Goal: Transaction & Acquisition: Purchase product/service

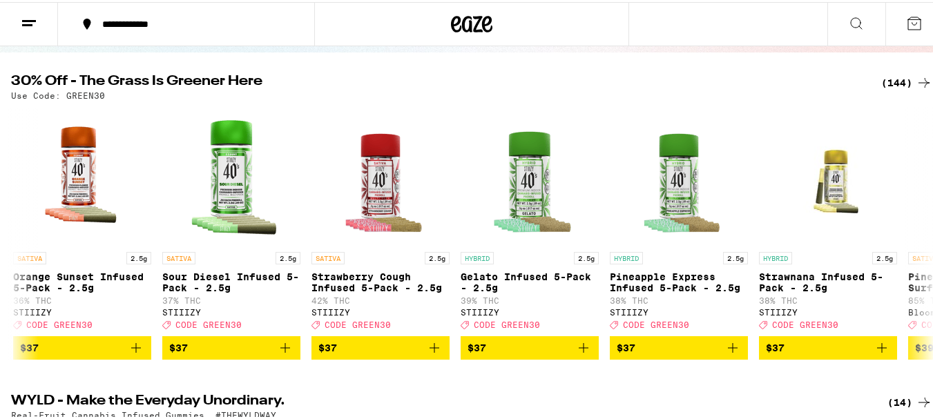
scroll to position [0, 17311]
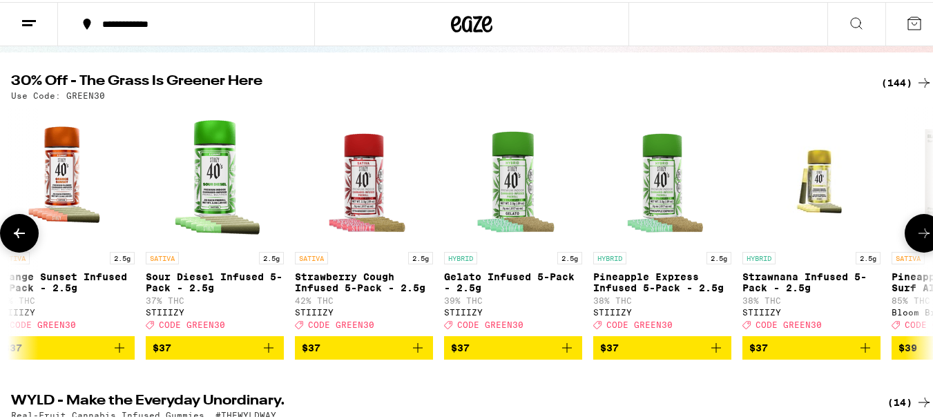
click at [341, 354] on span "$37" at bounding box center [364, 346] width 124 height 17
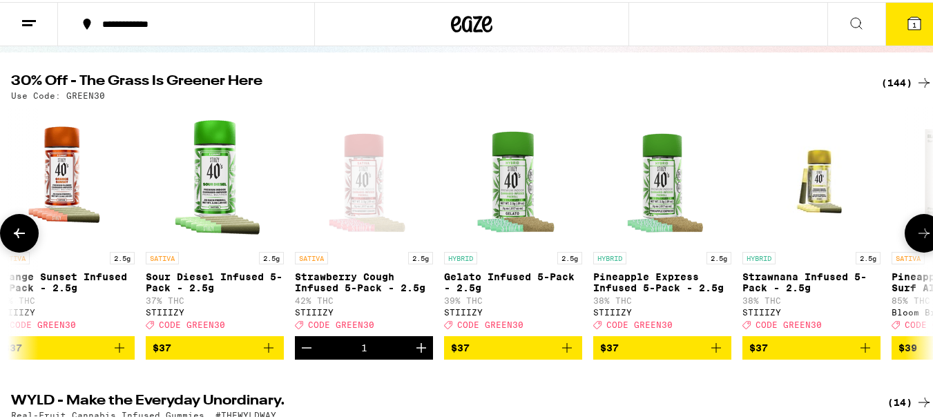
scroll to position [172, 0]
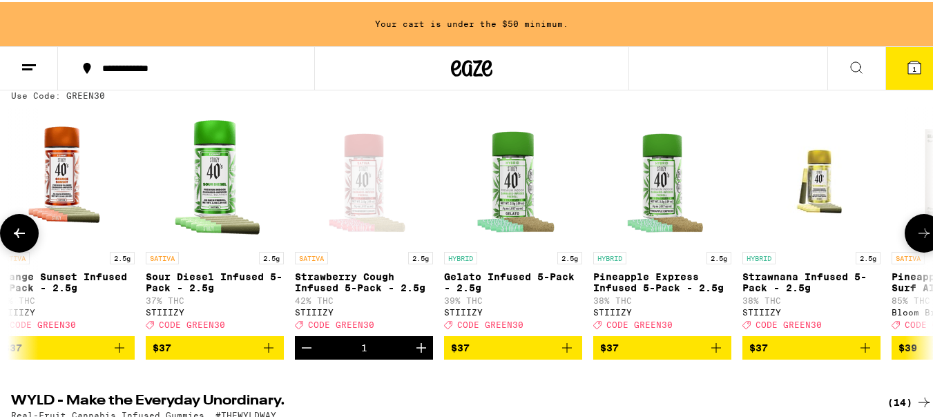
click at [654, 354] on span "$37" at bounding box center [662, 346] width 124 height 17
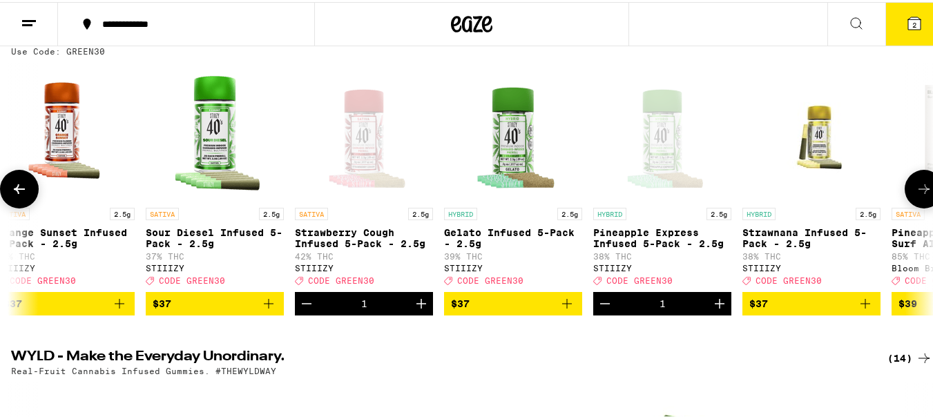
scroll to position [128, 0]
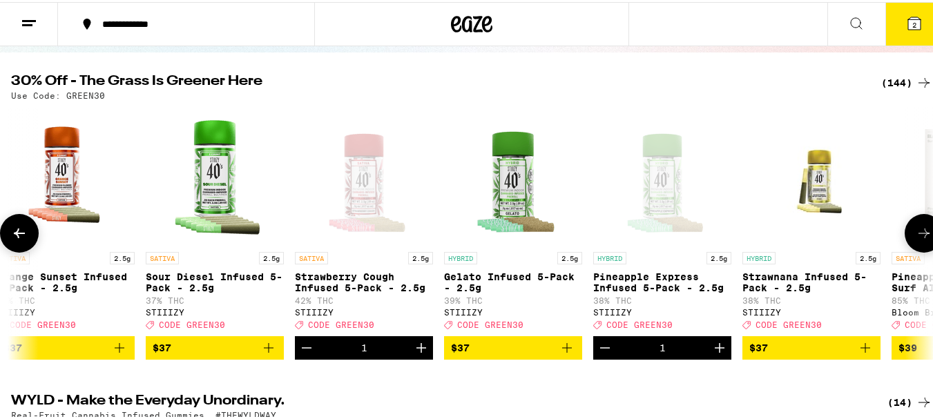
click at [794, 351] on span "$37" at bounding box center [811, 346] width 124 height 17
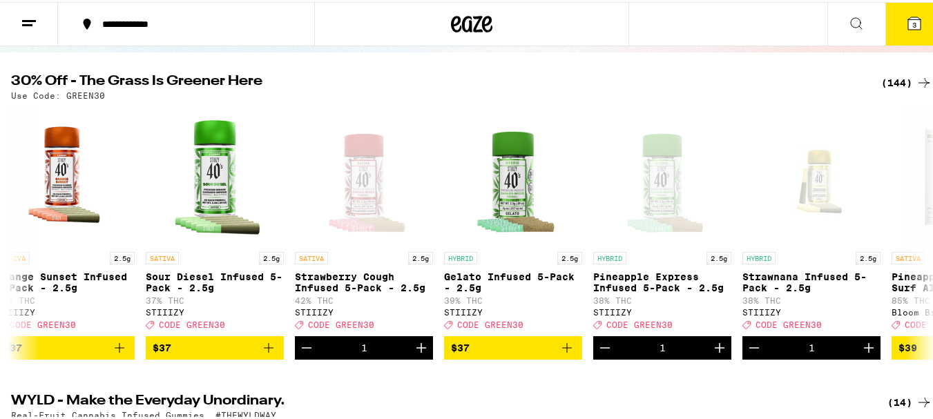
click at [903, 11] on button "3" at bounding box center [914, 22] width 58 height 43
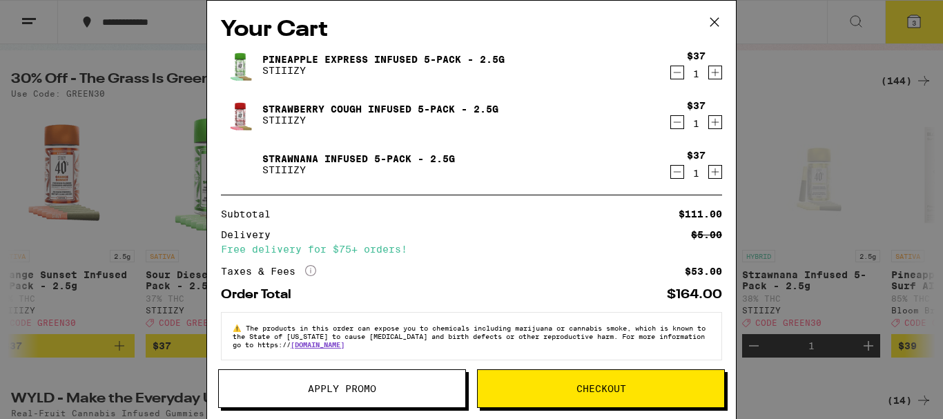
click at [311, 380] on button "Apply Promo" at bounding box center [342, 388] width 248 height 39
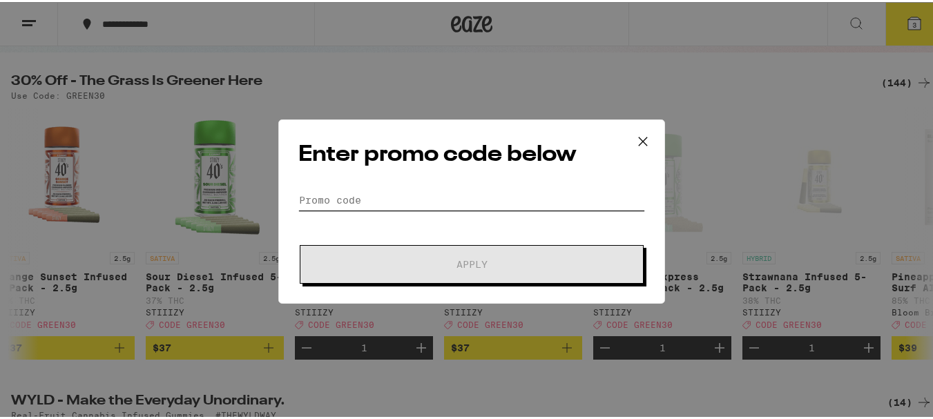
click at [382, 197] on input "Promo Code" at bounding box center [471, 198] width 347 height 21
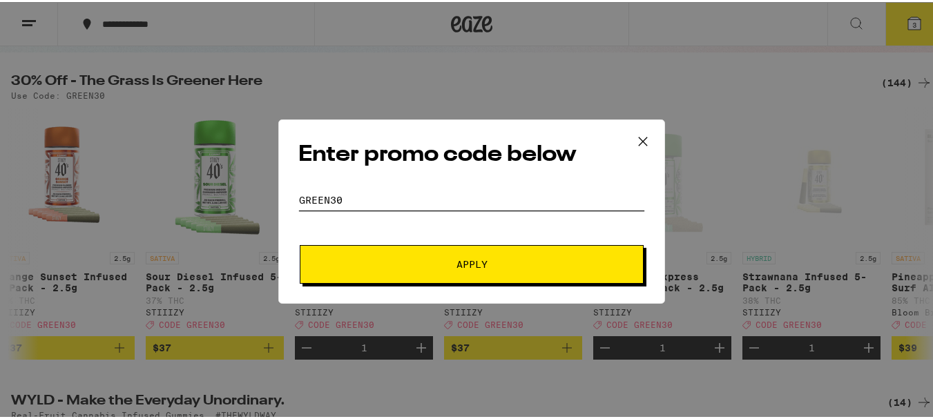
type input "green30"
click at [481, 277] on button "Apply" at bounding box center [472, 262] width 344 height 39
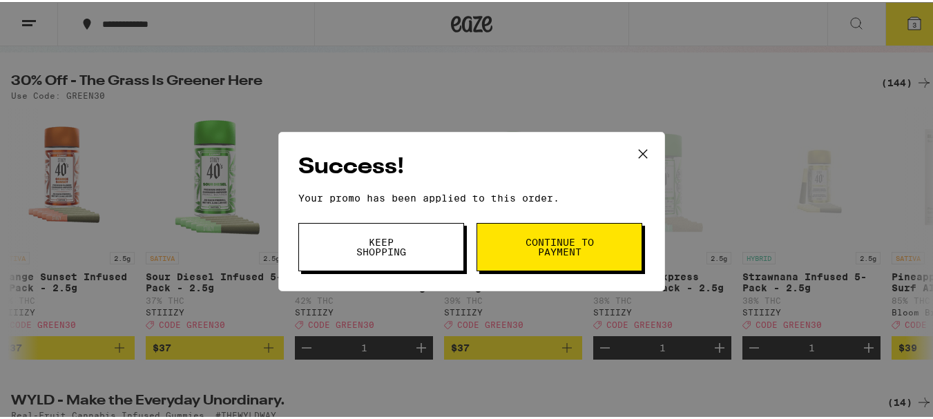
click at [550, 253] on span "Continue to payment" at bounding box center [559, 244] width 70 height 19
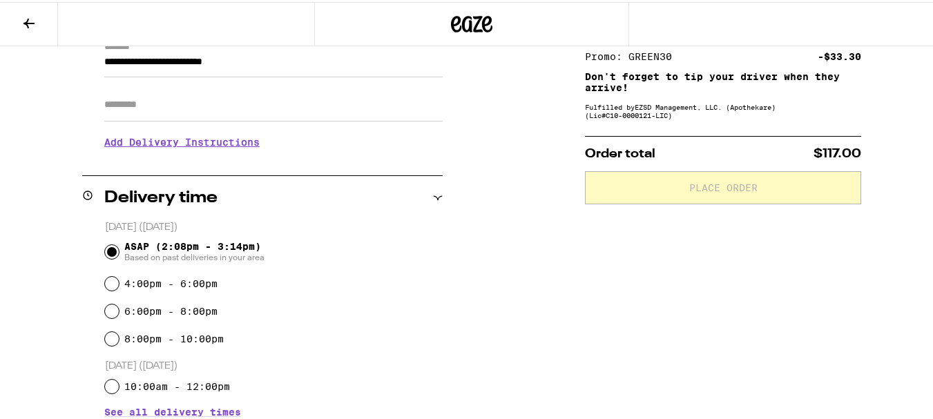
scroll to position [244, 0]
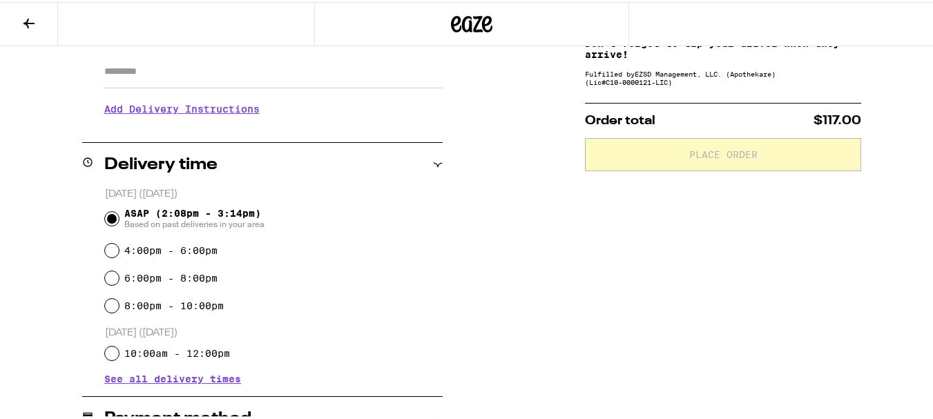
click at [867, 300] on div "**********" at bounding box center [471, 336] width 943 height 827
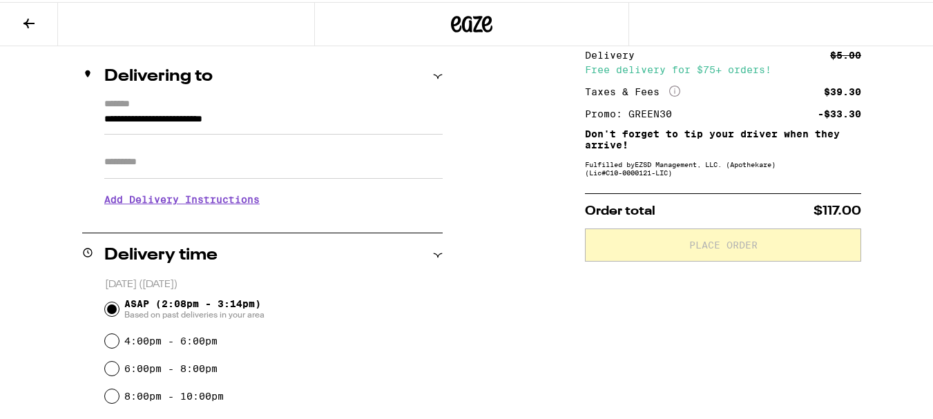
scroll to position [0, 0]
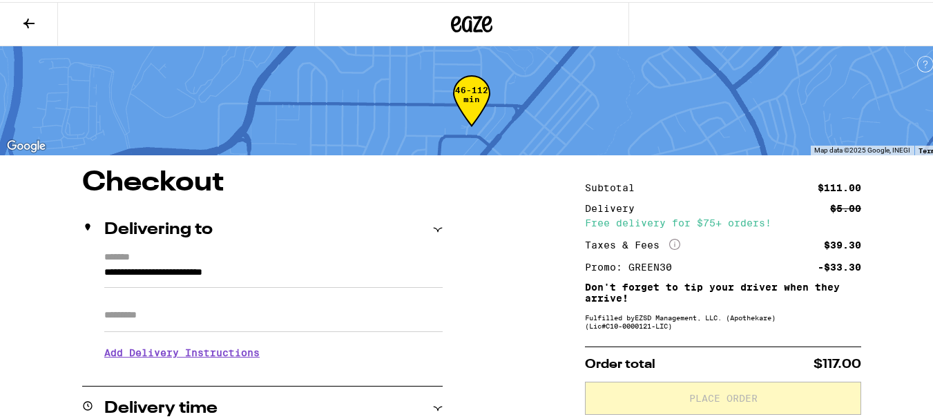
click at [28, 23] on icon at bounding box center [28, 22] width 11 height 10
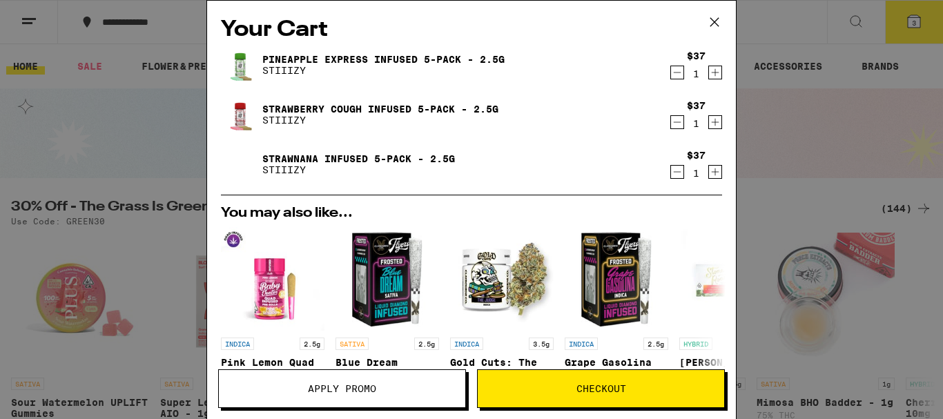
click at [721, 21] on icon at bounding box center [714, 22] width 21 height 21
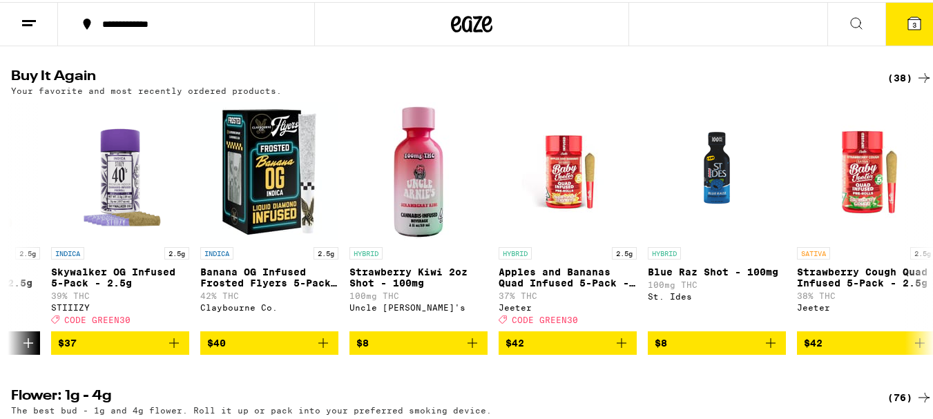
scroll to position [0, 1307]
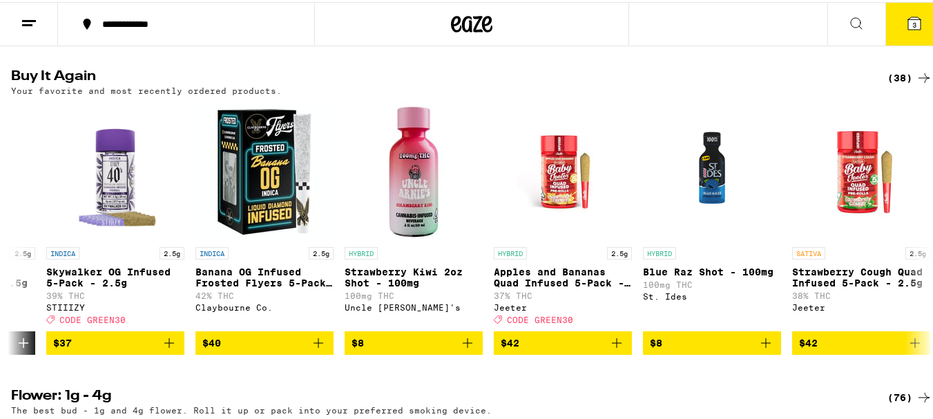
click at [539, 349] on span "$42" at bounding box center [562, 341] width 124 height 17
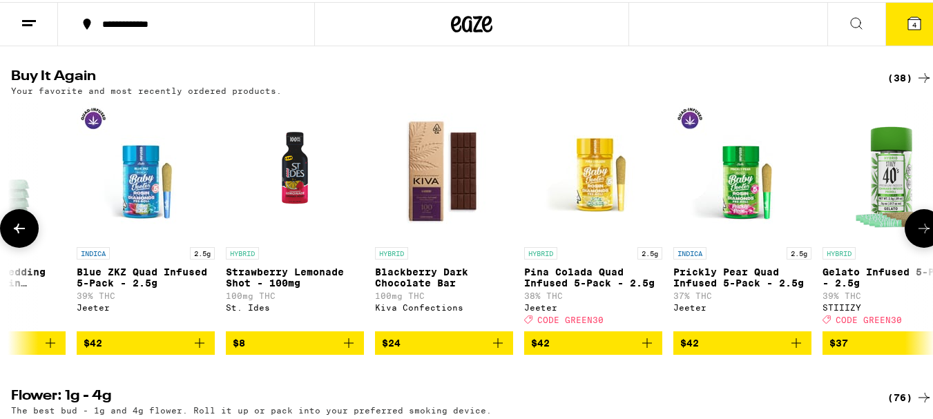
scroll to position [0, 2917]
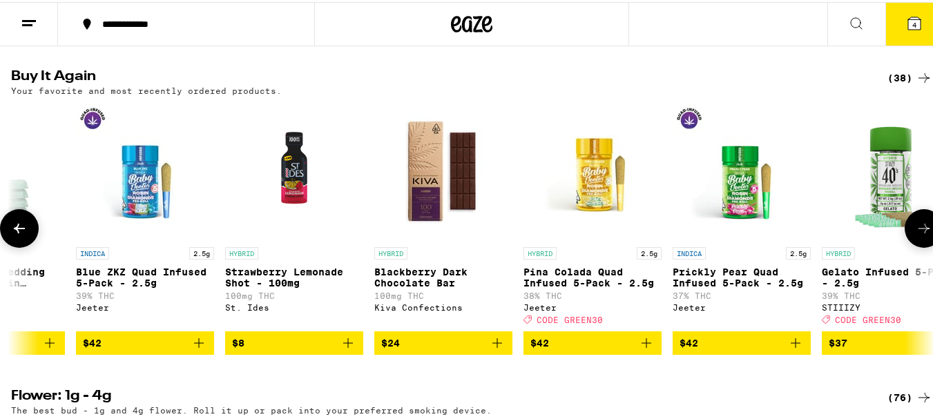
click at [575, 349] on span "$42" at bounding box center [592, 341] width 124 height 17
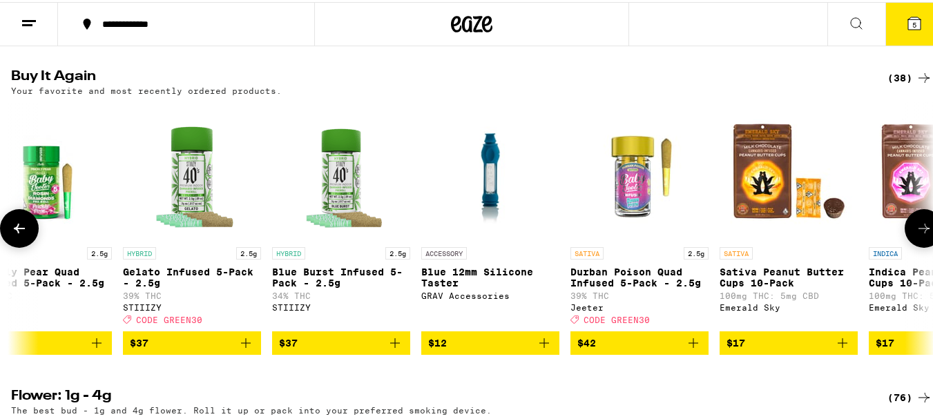
scroll to position [0, 3617]
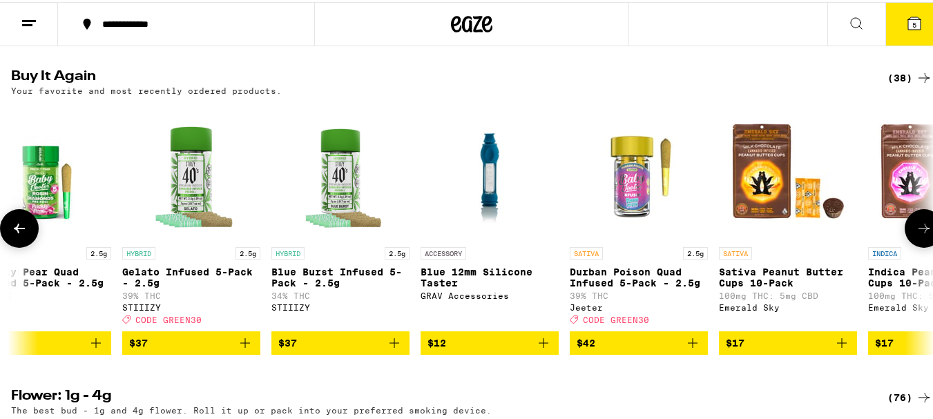
click at [826, 257] on div "SATIVA" at bounding box center [788, 251] width 138 height 12
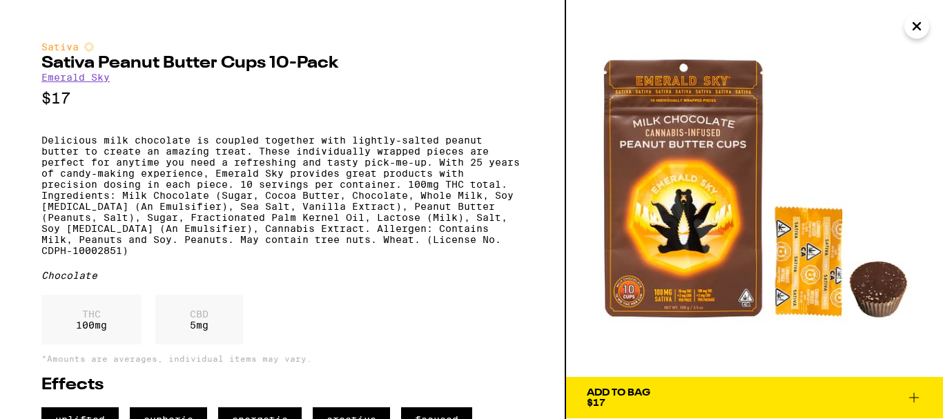
click at [922, 33] on icon "Close" at bounding box center [916, 26] width 17 height 21
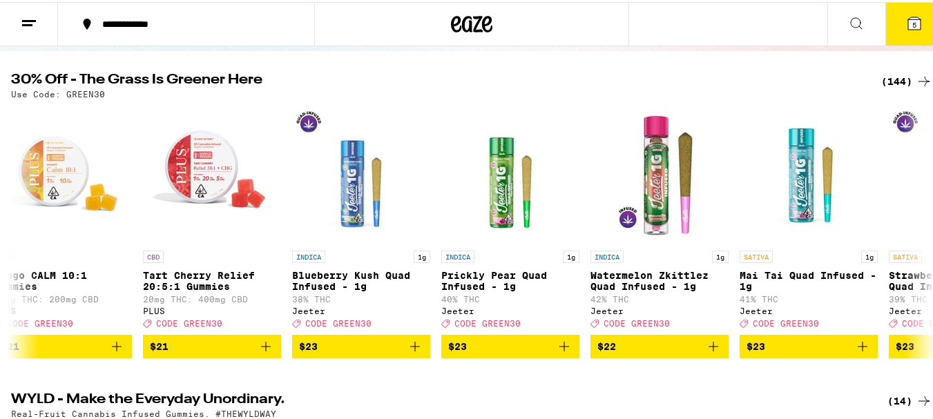
scroll to position [0, 7923]
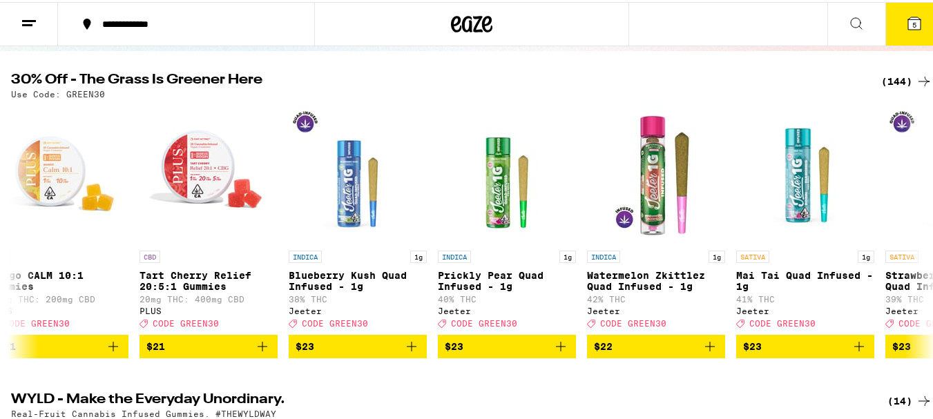
click at [824, 253] on div "SATIVA 1g" at bounding box center [805, 255] width 138 height 12
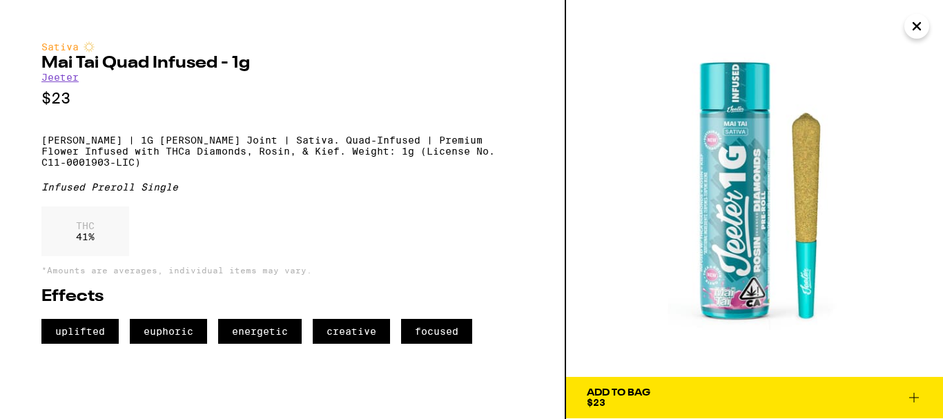
click at [926, 19] on button "Close" at bounding box center [916, 26] width 25 height 25
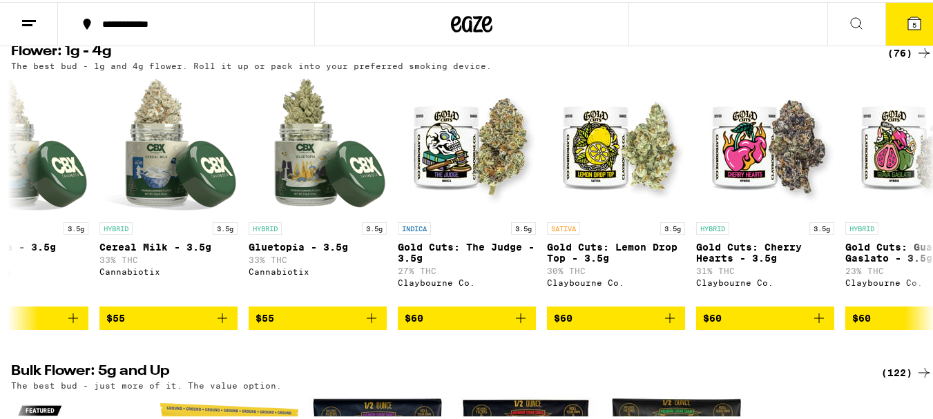
scroll to position [0, 10359]
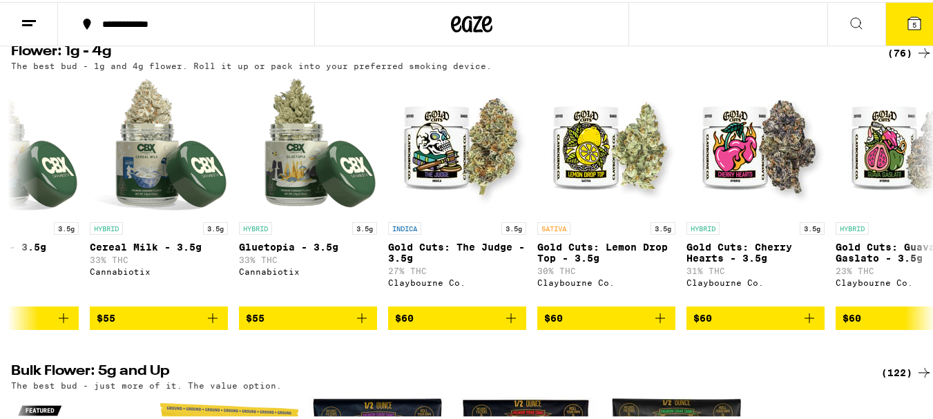
click at [850, 233] on p "HYBRID" at bounding box center [851, 226] width 33 height 12
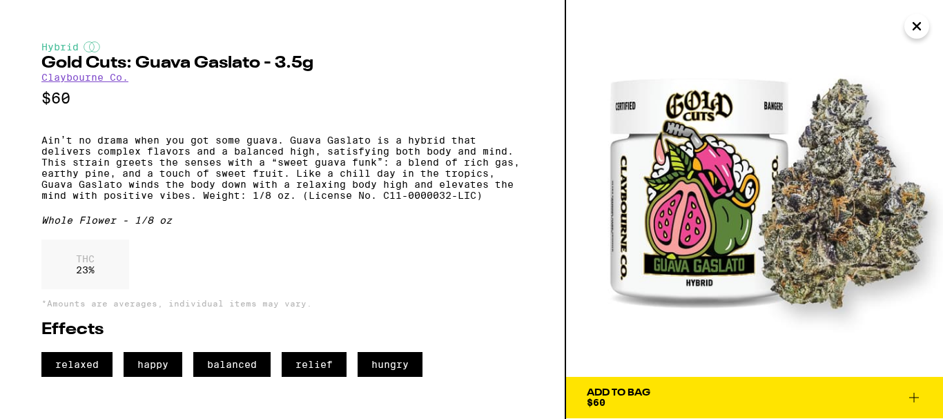
click at [915, 33] on icon "Close" at bounding box center [916, 26] width 17 height 21
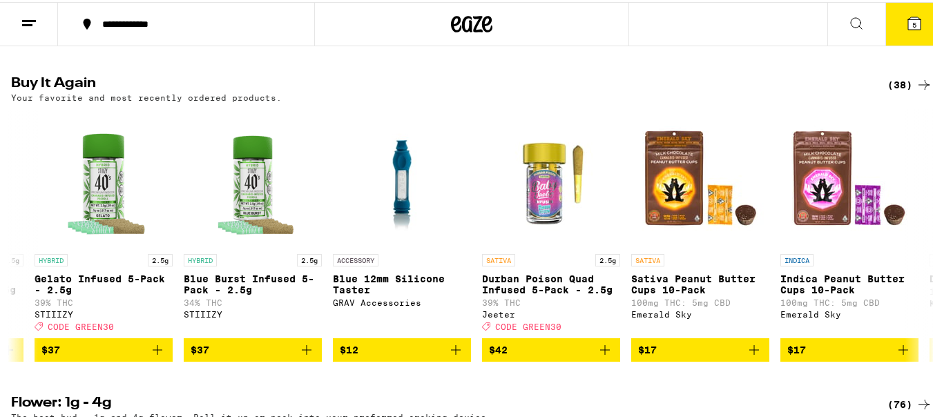
scroll to position [0, 3707]
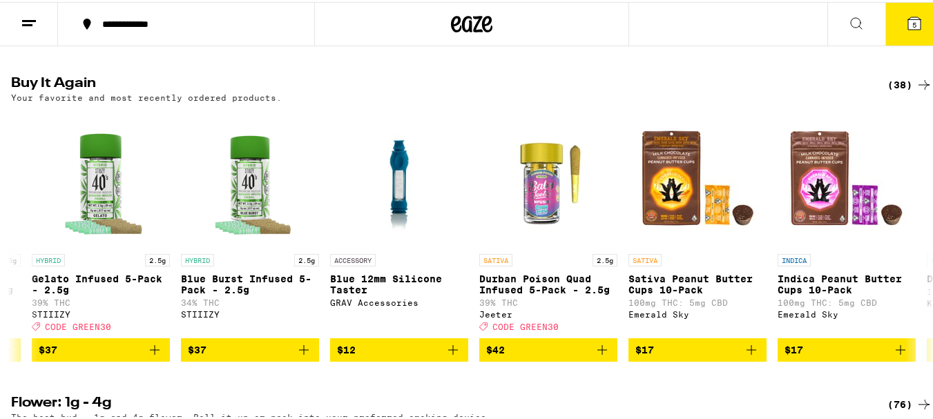
click at [544, 226] on img "Open page for Durban Poison Quad Infused 5-Pack - 2.5g from Jeeter" at bounding box center [548, 176] width 138 height 138
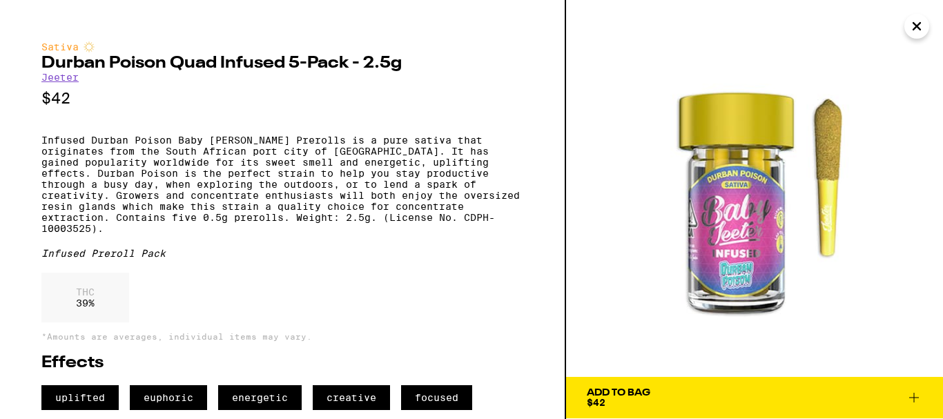
click at [917, 36] on icon "Close" at bounding box center [916, 26] width 17 height 21
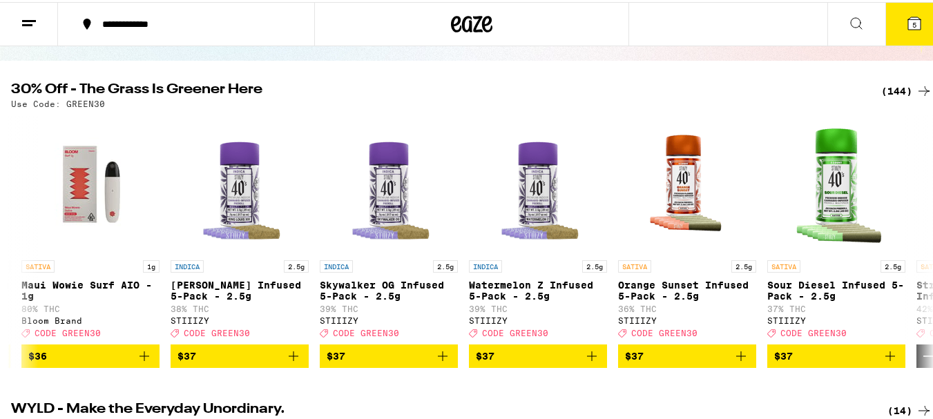
scroll to position [0, 16701]
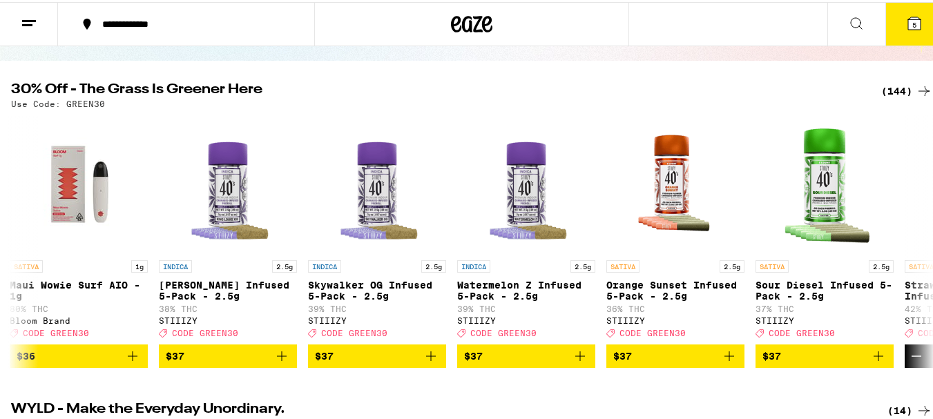
click at [508, 362] on span "$37" at bounding box center [526, 354] width 124 height 17
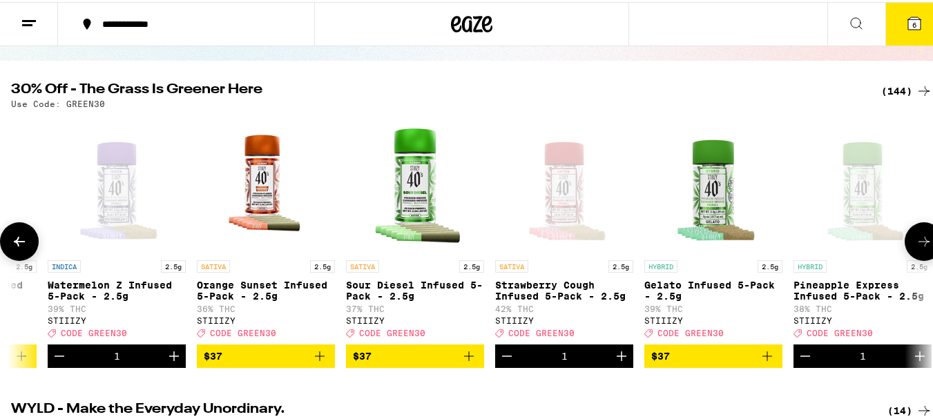
scroll to position [0, 17112]
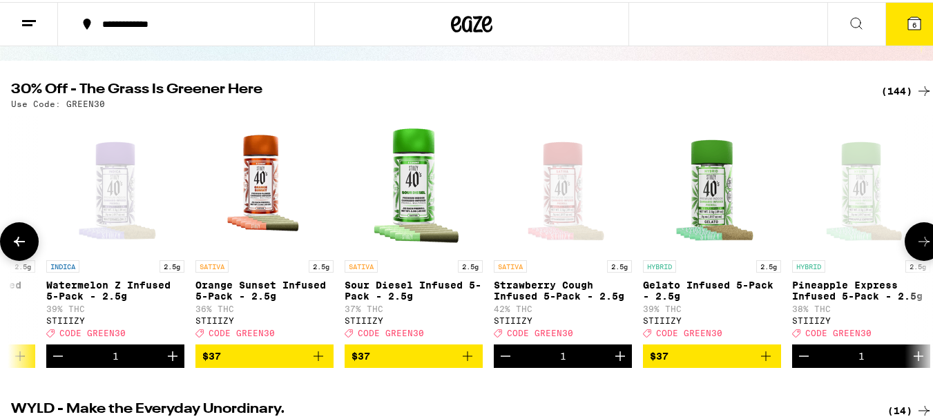
click at [411, 200] on img "Open page for Sour Diesel Infused 5-Pack - 2.5g from STIIIZY" at bounding box center [413, 182] width 138 height 138
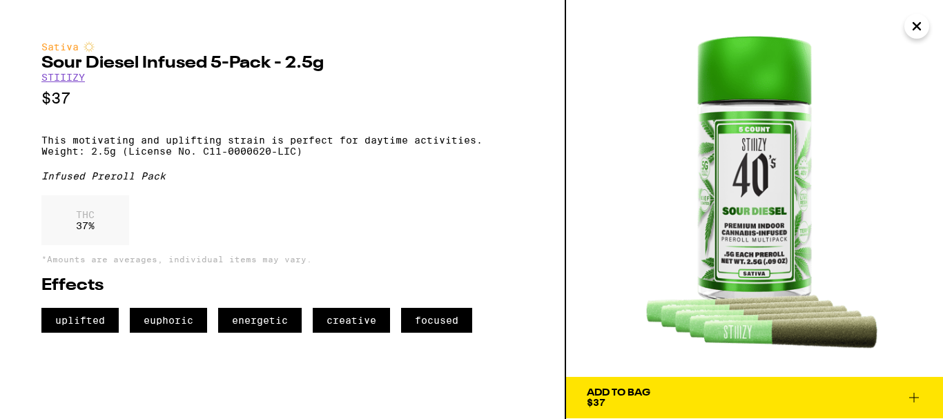
click at [914, 32] on icon "Close" at bounding box center [916, 26] width 17 height 21
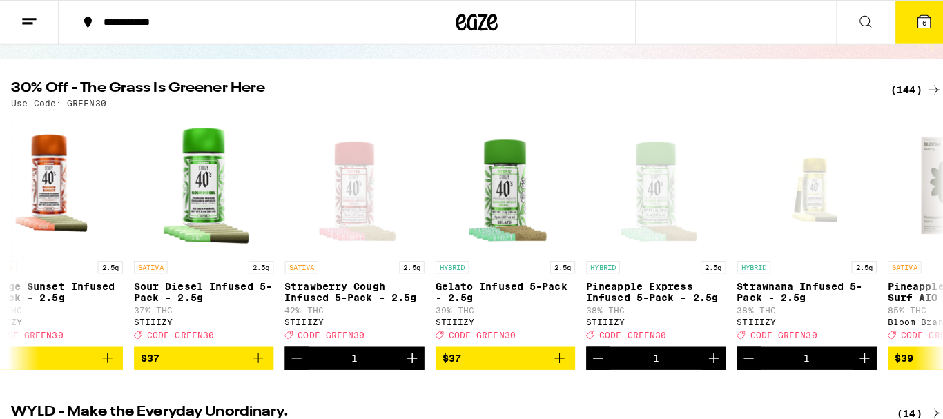
scroll to position [0, 17325]
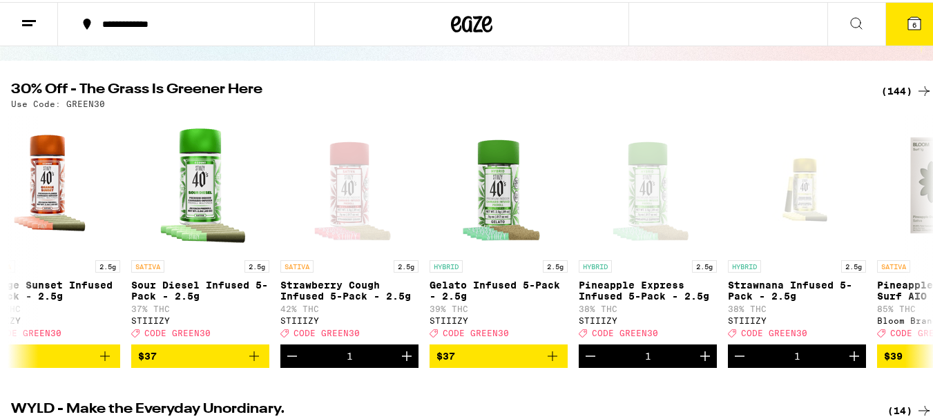
click at [162, 356] on button "$37" at bounding box center [200, 353] width 138 height 23
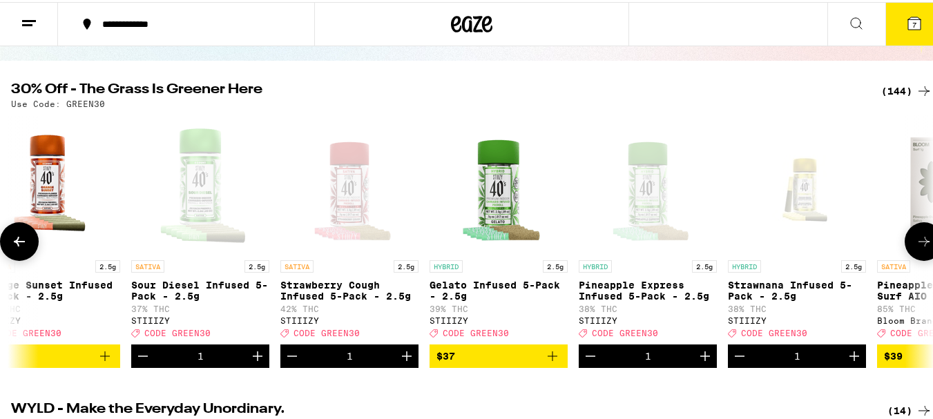
click at [912, 19] on span "7" at bounding box center [914, 23] width 4 height 8
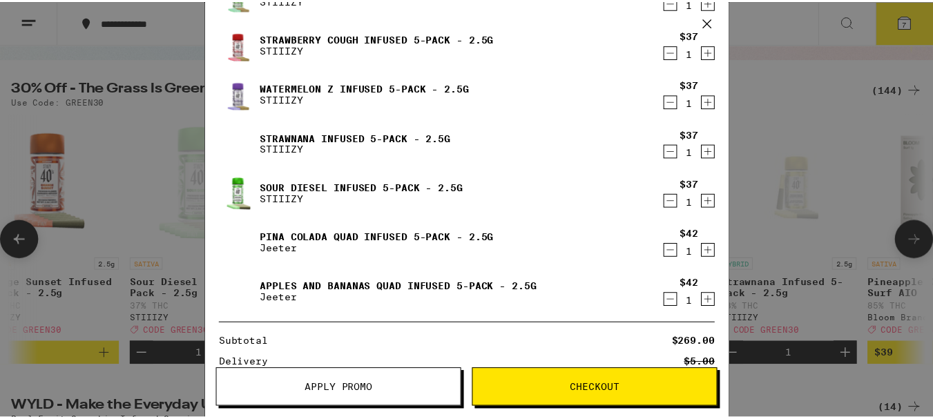
scroll to position [230, 0]
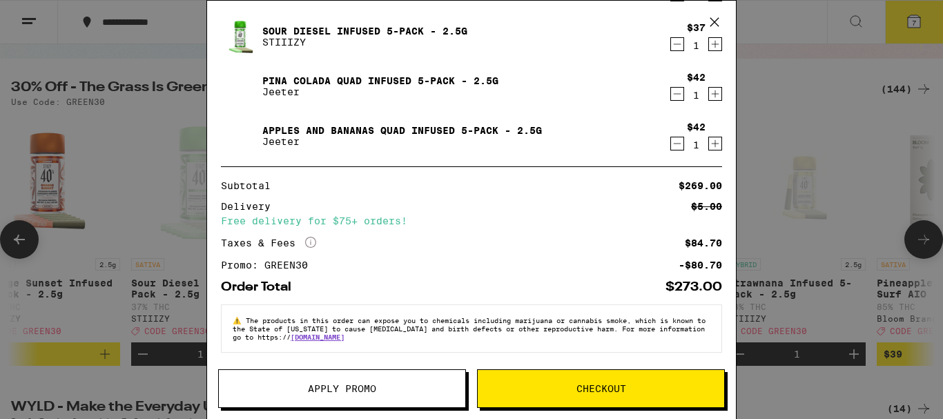
click at [360, 390] on span "Apply Promo" at bounding box center [342, 389] width 68 height 10
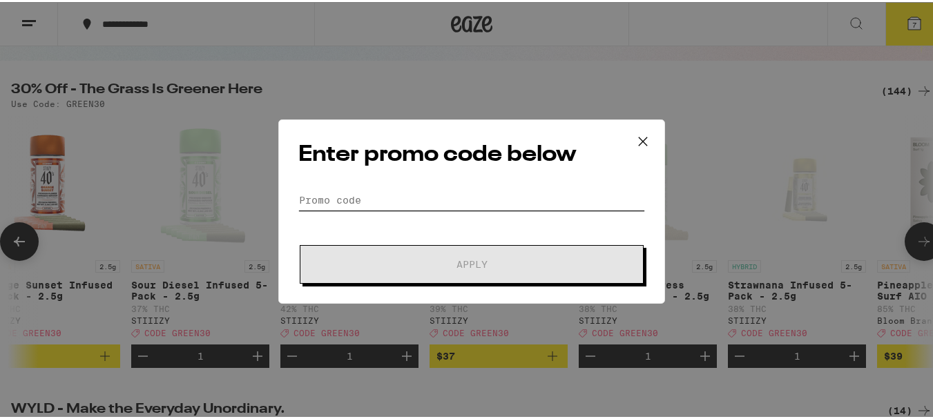
click at [377, 195] on input "Promo Code" at bounding box center [471, 198] width 347 height 21
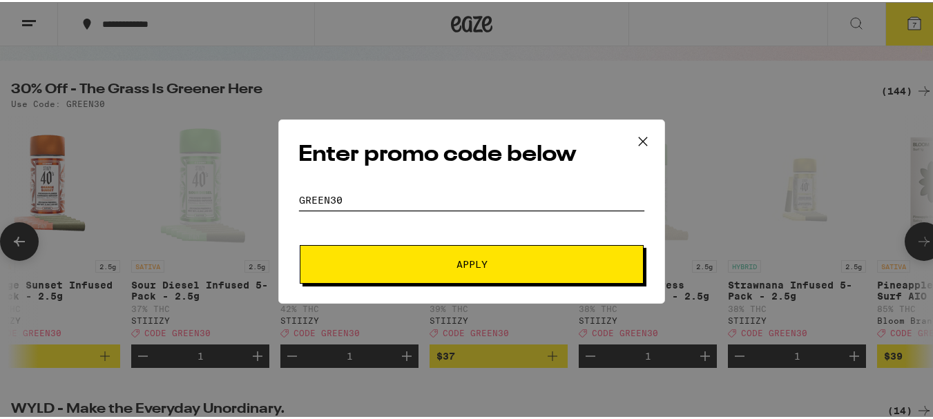
type input "green30"
click at [488, 257] on span "Apply" at bounding box center [471, 262] width 249 height 10
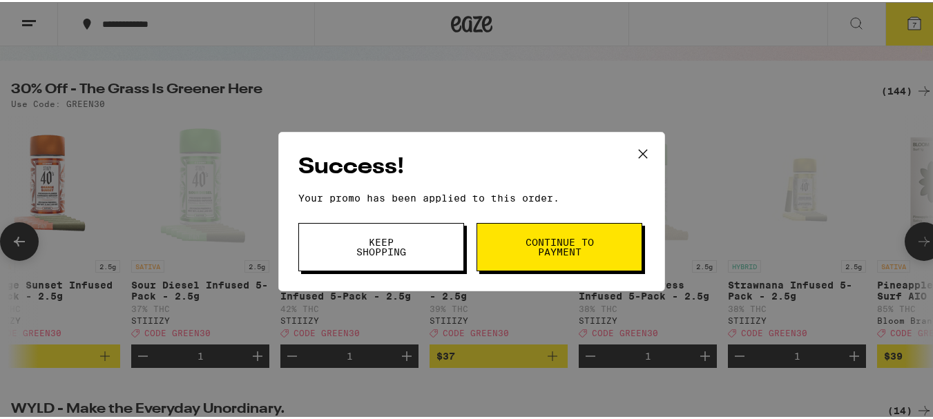
click at [532, 246] on span "Continue to payment" at bounding box center [559, 244] width 70 height 19
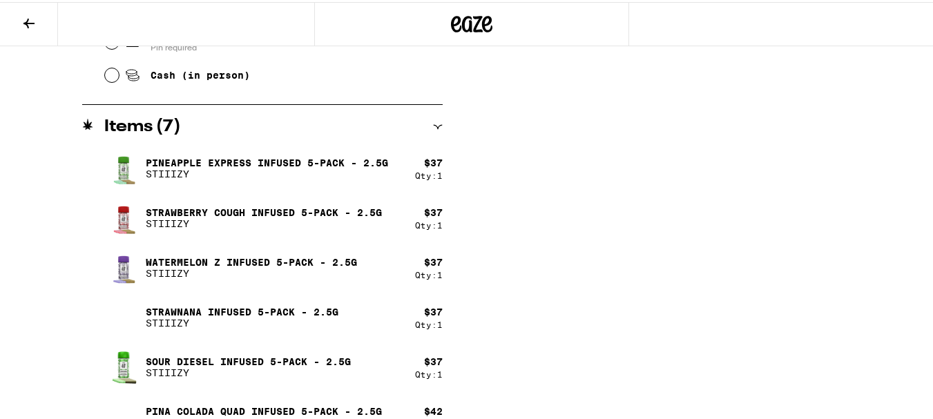
scroll to position [774, 0]
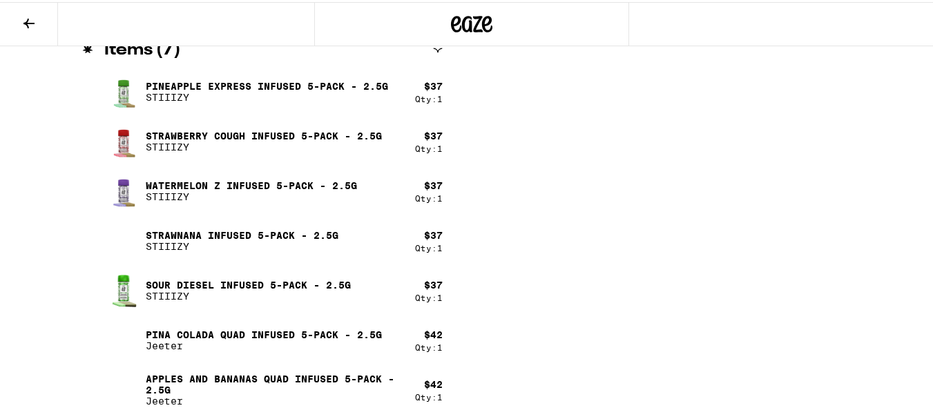
click at [37, 28] on icon at bounding box center [29, 21] width 17 height 17
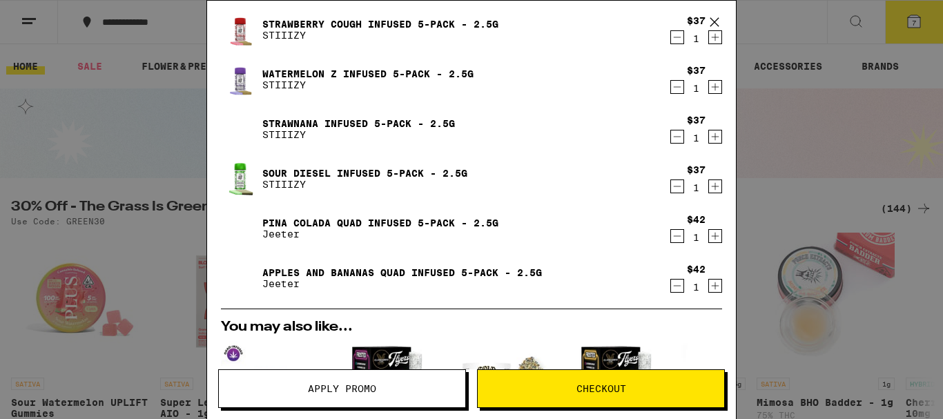
scroll to position [77, 0]
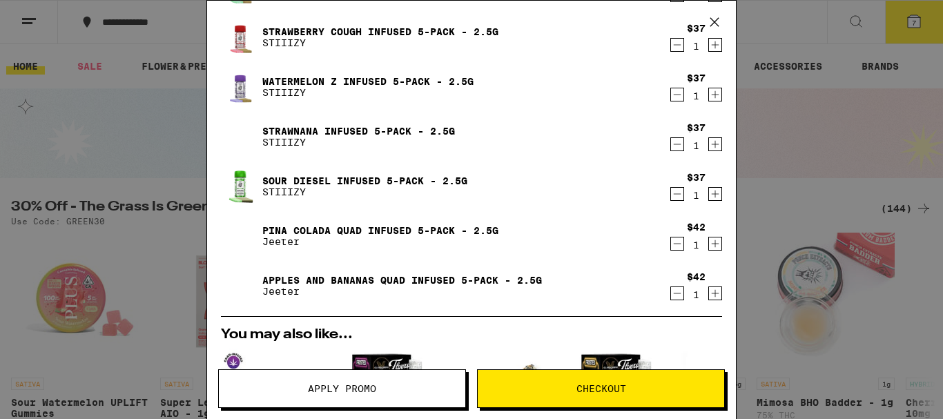
click at [674, 244] on icon "Decrement" at bounding box center [678, 244] width 8 height 0
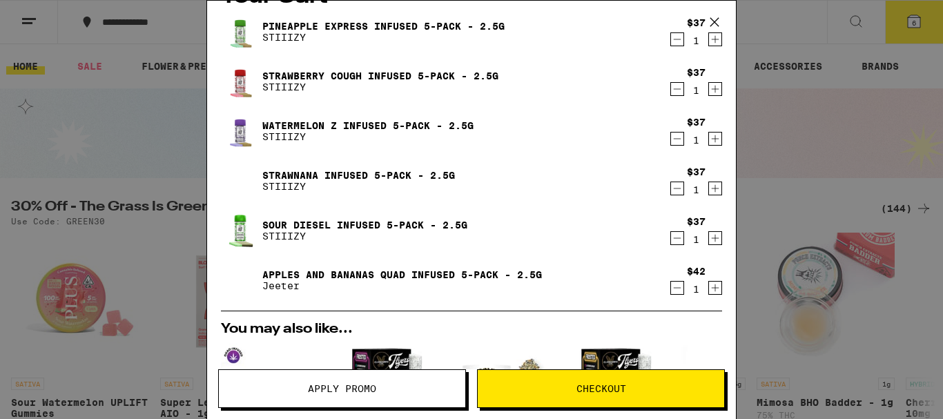
scroll to position [31, 0]
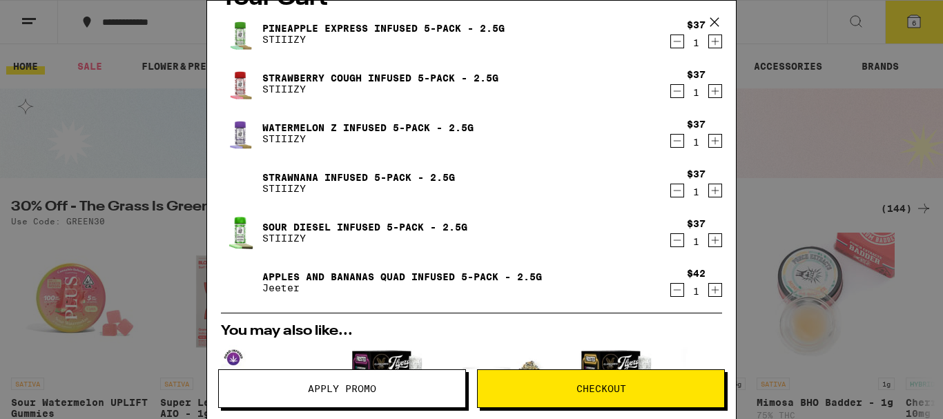
click at [671, 238] on icon "Decrement" at bounding box center [677, 240] width 12 height 17
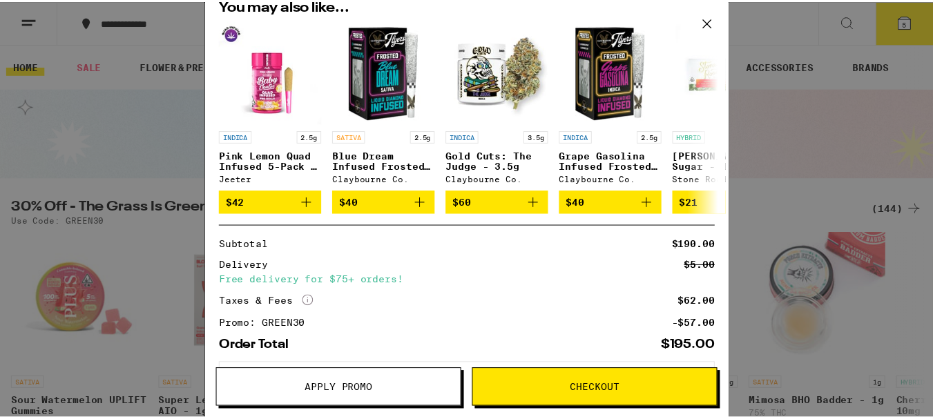
scroll to position [312, 0]
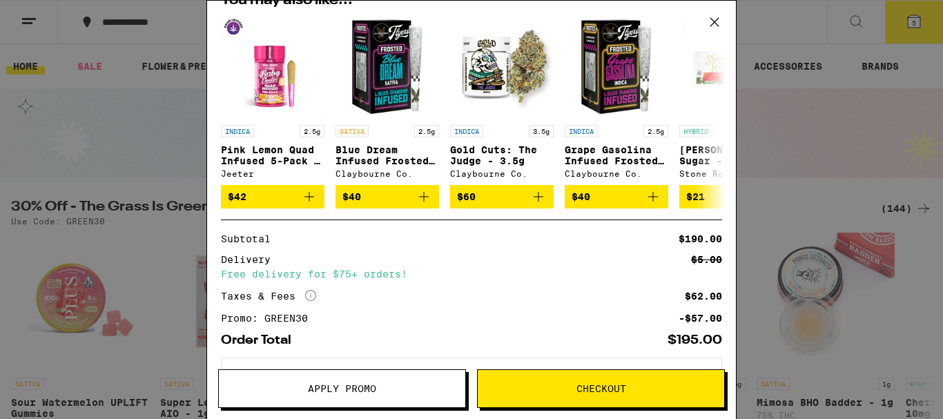
click at [601, 387] on span "Checkout" at bounding box center [601, 389] width 50 height 10
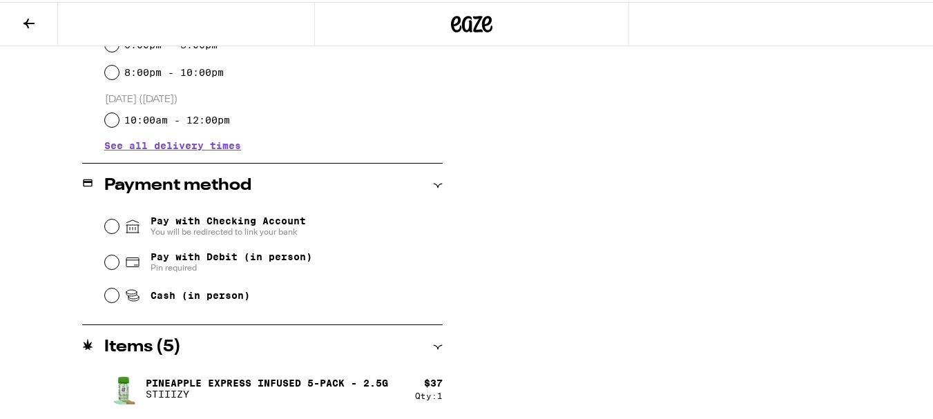
scroll to position [449, 0]
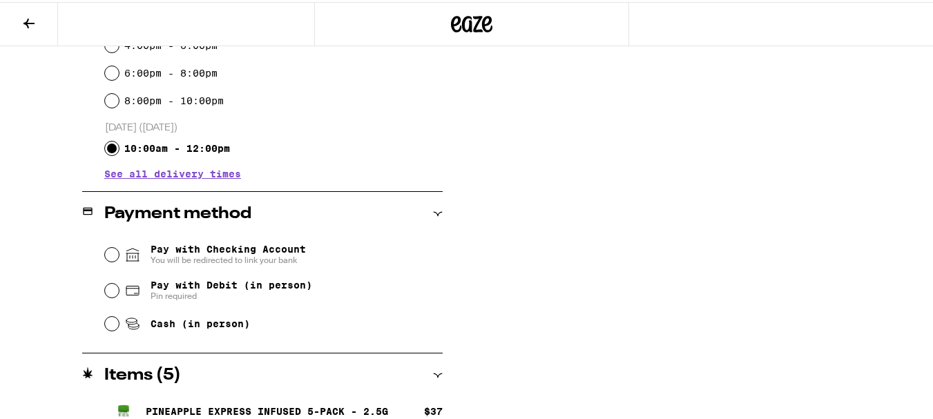
click at [114, 149] on input "10:00am - 12:00pm" at bounding box center [112, 146] width 14 height 14
radio input "true"
click at [182, 176] on span "See all delivery times" at bounding box center [172, 172] width 137 height 10
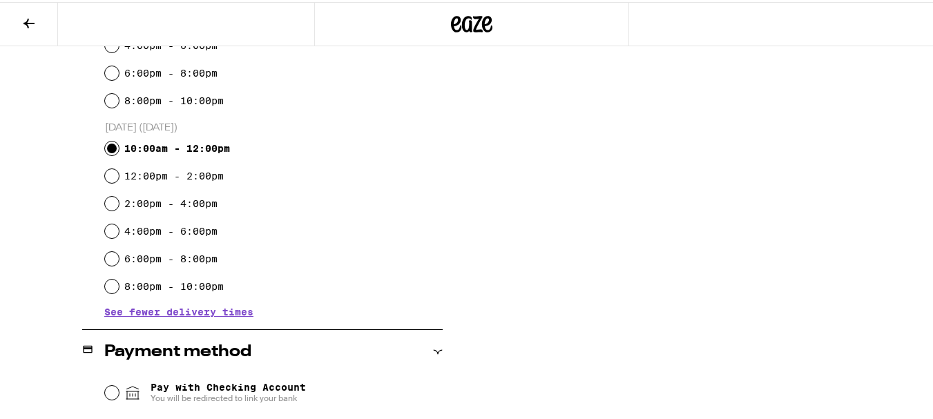
click at [115, 150] on input "10:00am - 12:00pm" at bounding box center [112, 146] width 14 height 14
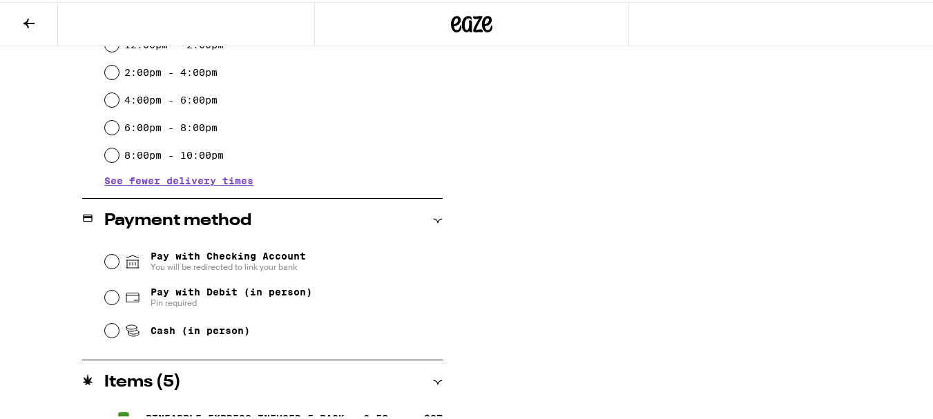
scroll to position [581, 0]
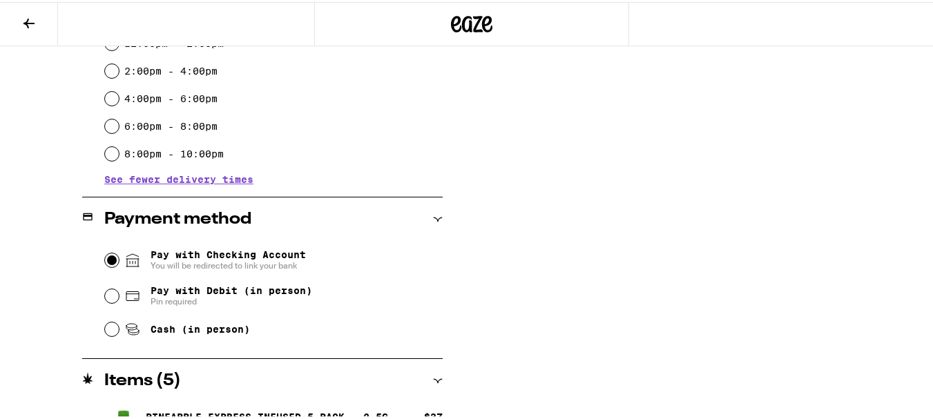
click at [108, 256] on input "Pay with Checking Account You will be redirected to link your bank" at bounding box center [112, 258] width 14 height 14
click at [113, 329] on input "Cash (in person)" at bounding box center [112, 327] width 14 height 14
radio input "true"
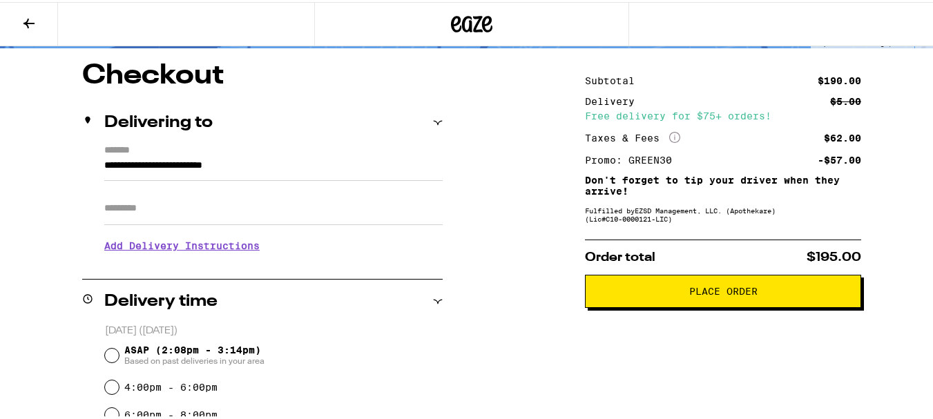
scroll to position [106, 0]
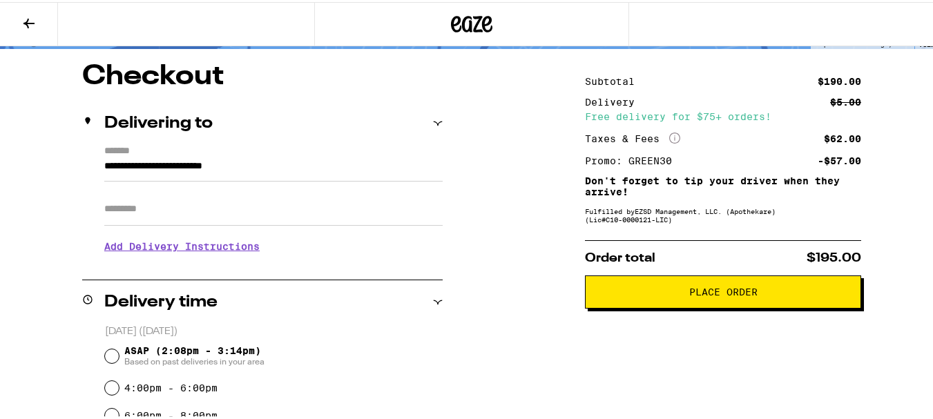
click at [728, 295] on span "Place Order" at bounding box center [723, 290] width 68 height 10
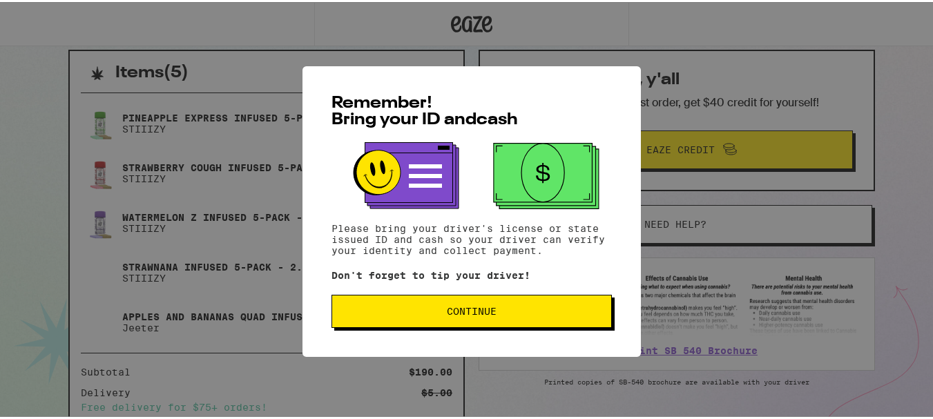
scroll to position [302, 0]
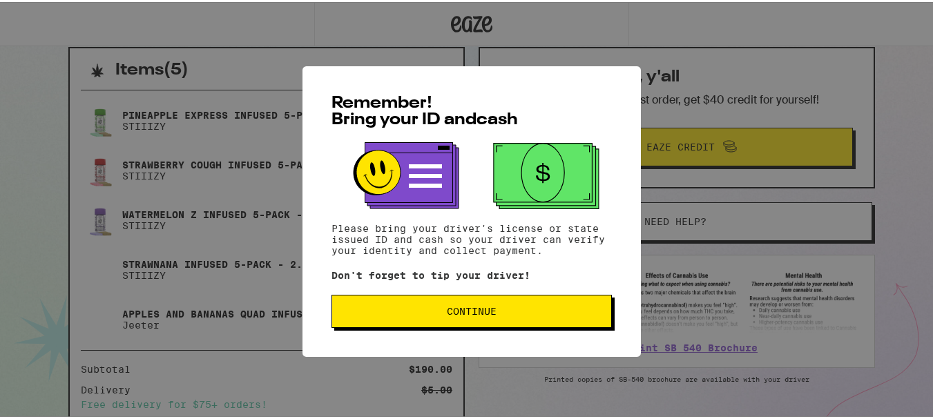
click at [458, 322] on button "Continue" at bounding box center [471, 309] width 280 height 33
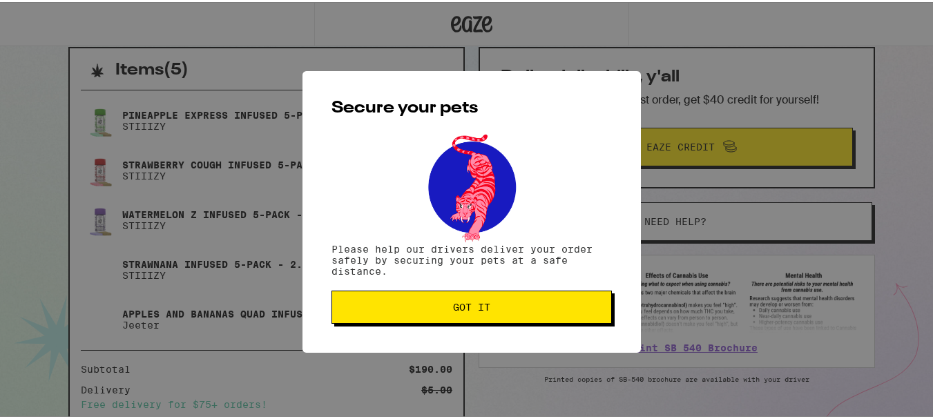
click at [469, 310] on span "Got it" at bounding box center [471, 305] width 37 height 10
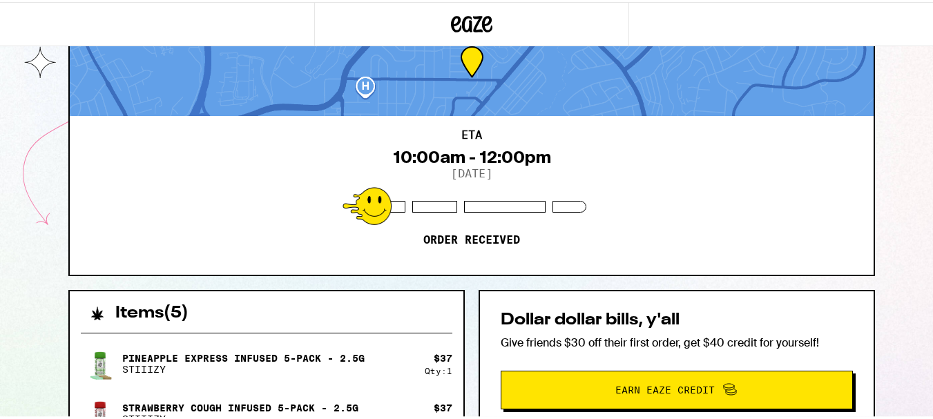
scroll to position [59, 0]
